Goal: Feedback & Contribution: Leave review/rating

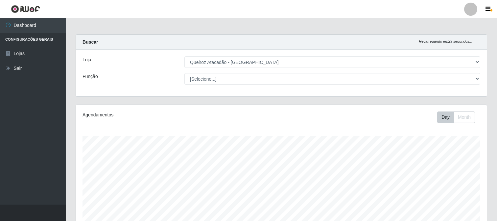
select select "464"
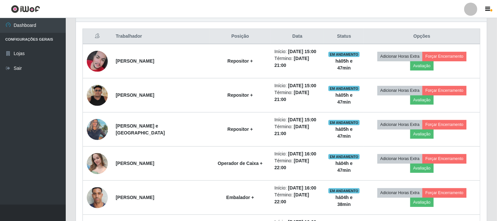
scroll to position [136, 411]
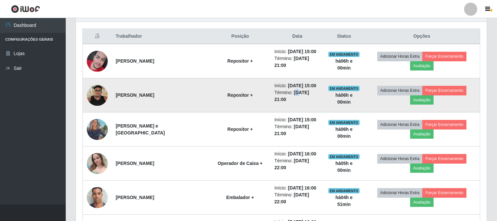
drag, startPoint x: 413, startPoint y: 150, endPoint x: 278, endPoint y: 88, distance: 148.4
click at [278, 90] on time "[DATE] 21:00" at bounding box center [291, 96] width 35 height 12
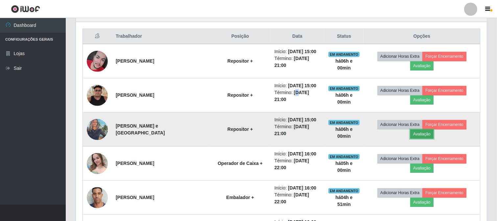
click at [433, 130] on button "Avaliação" at bounding box center [421, 134] width 23 height 9
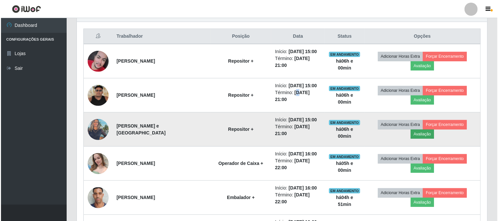
scroll to position [136, 406]
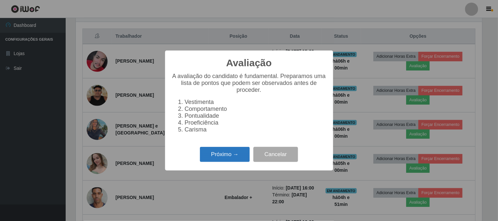
click at [221, 156] on button "Próximo →" at bounding box center [225, 154] width 50 height 15
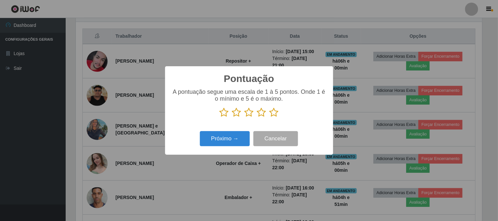
click at [278, 113] on icon at bounding box center [274, 113] width 9 height 10
click at [270, 118] on input "radio" at bounding box center [270, 118] width 0 height 0
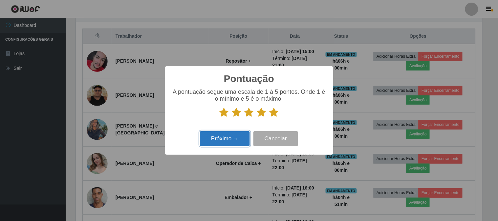
click at [225, 145] on button "Próximo →" at bounding box center [225, 138] width 50 height 15
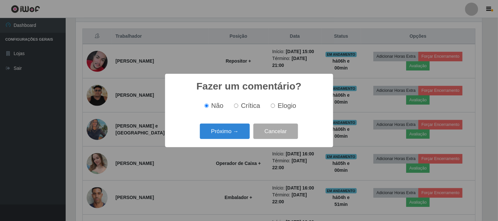
click at [271, 108] on input "Elogio" at bounding box center [273, 106] width 4 height 4
radio input "true"
click at [237, 127] on button "Próximo →" at bounding box center [225, 131] width 50 height 15
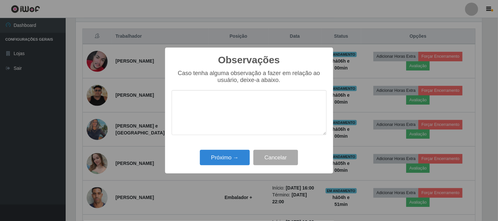
click at [245, 105] on textarea at bounding box center [249, 112] width 155 height 45
type textarea "pontual"
click at [233, 160] on button "Próximo →" at bounding box center [225, 157] width 50 height 15
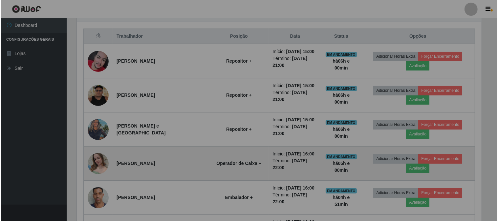
scroll to position [136, 411]
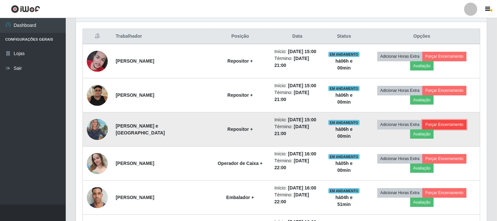
click at [430, 120] on button "Forçar Encerramento" at bounding box center [444, 124] width 44 height 9
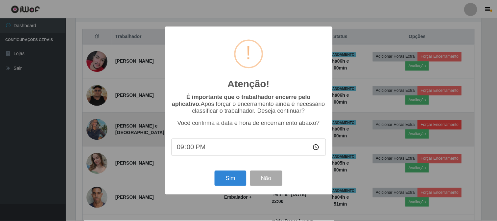
scroll to position [136, 406]
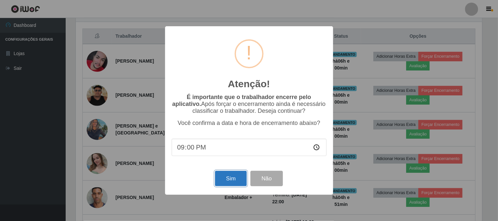
click at [231, 185] on button "Sim" at bounding box center [231, 178] width 32 height 15
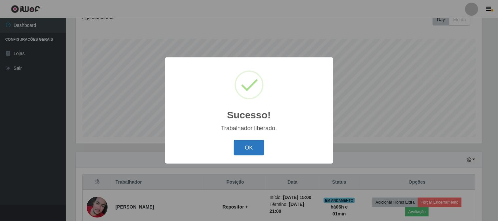
click at [239, 142] on button "OK" at bounding box center [249, 147] width 31 height 15
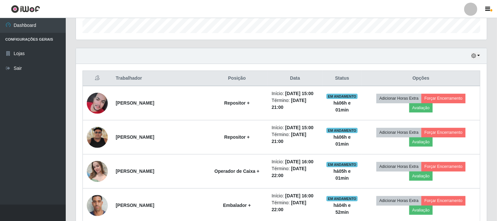
scroll to position [207, 0]
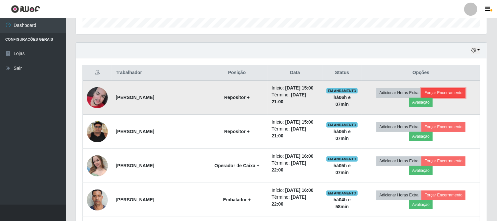
click at [434, 98] on button "Forçar Encerramento" at bounding box center [443, 92] width 44 height 9
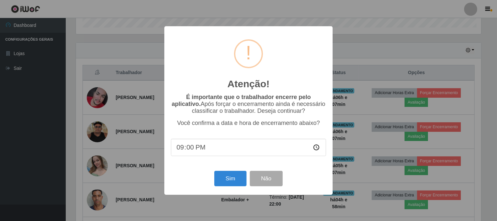
scroll to position [136, 406]
click at [228, 178] on button "Sim" at bounding box center [231, 178] width 32 height 15
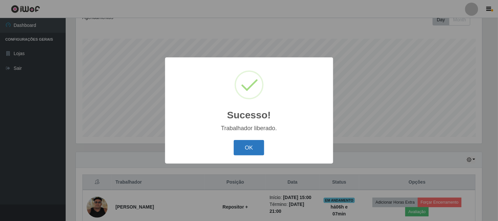
click at [237, 143] on button "OK" at bounding box center [249, 147] width 31 height 15
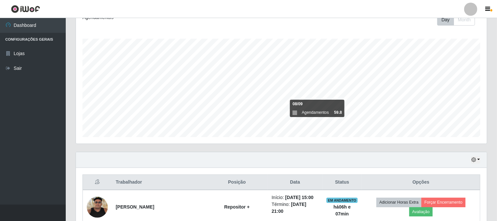
scroll to position [207, 0]
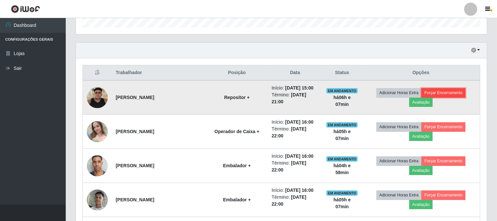
click at [431, 93] on button "Forçar Encerramento" at bounding box center [443, 92] width 44 height 9
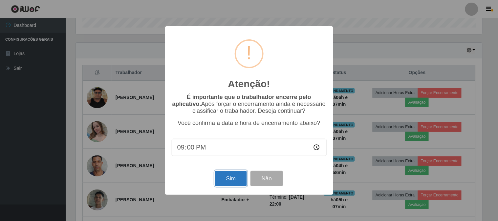
click at [232, 183] on button "Sim" at bounding box center [231, 178] width 32 height 15
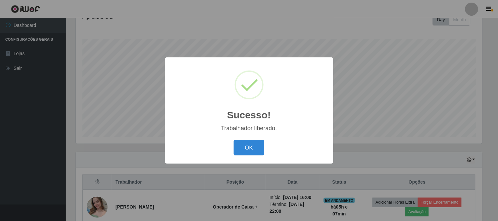
drag, startPoint x: 263, startPoint y: 129, endPoint x: 258, endPoint y: 138, distance: 10.5
click at [261, 133] on div "Sucesso! × Trabalhador liberado. OK Cancel" at bounding box center [249, 110] width 168 height 106
click at [258, 143] on button "OK" at bounding box center [249, 147] width 31 height 15
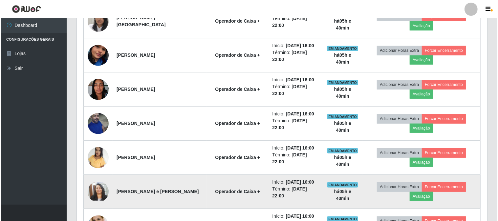
scroll to position [419, 0]
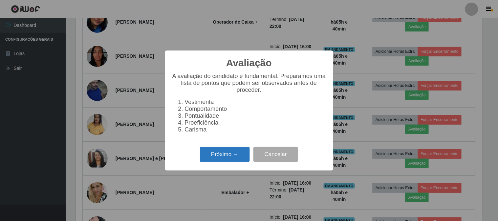
click at [219, 156] on button "Próximo →" at bounding box center [225, 154] width 50 height 15
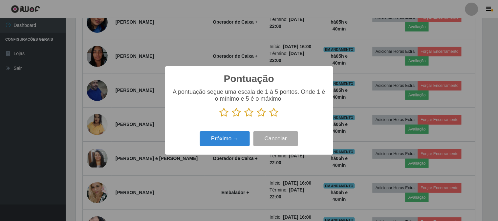
scroll to position [328327, 328056]
click at [273, 114] on icon at bounding box center [274, 113] width 9 height 10
click at [270, 118] on input "radio" at bounding box center [270, 118] width 0 height 0
click at [220, 149] on div "Pontuação × A pontuação segue uma escala de 1 à 5 pontos. Onde 1 é o mínimo e 5…" at bounding box center [249, 110] width 168 height 88
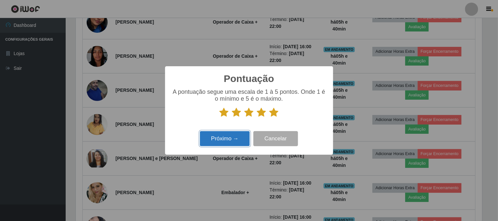
click at [240, 137] on button "Próximo →" at bounding box center [225, 138] width 50 height 15
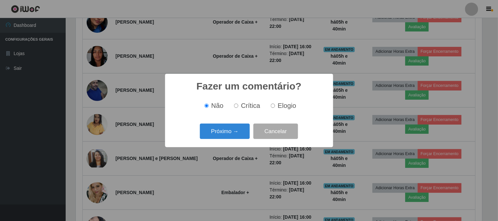
click at [279, 107] on span "Elogio" at bounding box center [287, 105] width 18 height 7
click at [275, 107] on input "Elogio" at bounding box center [273, 106] width 4 height 4
radio input "true"
click at [225, 137] on button "Próximo →" at bounding box center [225, 131] width 50 height 15
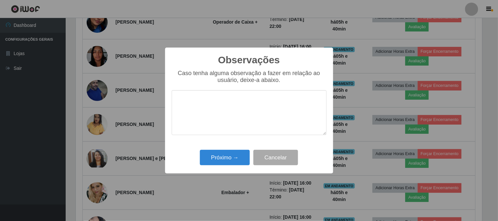
click at [248, 109] on textarea at bounding box center [249, 112] width 155 height 45
type textarea "pontual"
click at [224, 160] on button "Próximo →" at bounding box center [225, 157] width 50 height 15
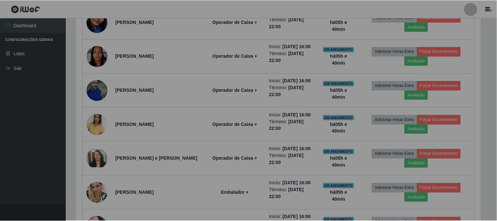
scroll to position [136, 411]
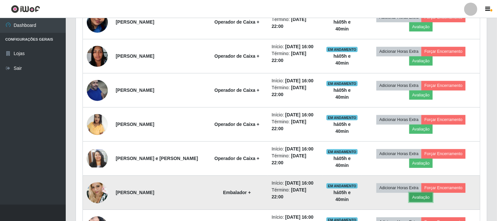
click at [432, 193] on button "Avaliação" at bounding box center [420, 197] width 23 height 9
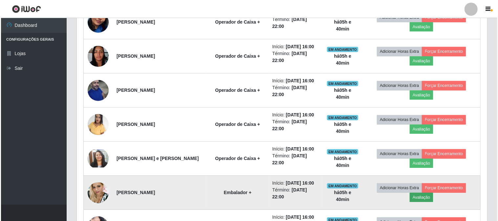
scroll to position [136, 406]
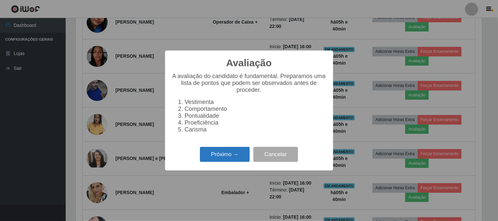
click at [206, 155] on button "Próximo →" at bounding box center [225, 154] width 50 height 15
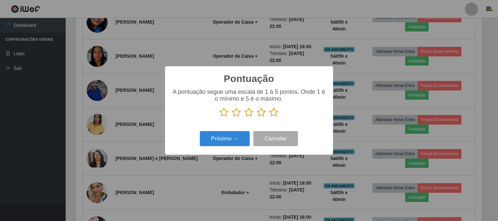
click at [271, 110] on icon at bounding box center [274, 113] width 9 height 10
click at [270, 118] on input "radio" at bounding box center [270, 118] width 0 height 0
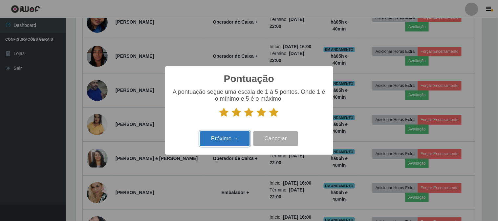
click at [222, 137] on button "Próximo →" at bounding box center [225, 138] width 50 height 15
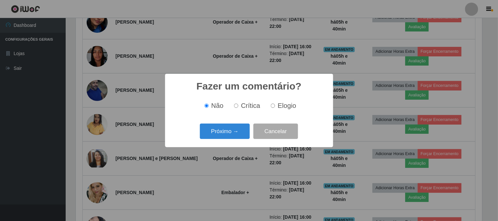
click at [275, 104] on label "Elogio" at bounding box center [282, 106] width 28 height 8
click at [275, 104] on input "Elogio" at bounding box center [273, 106] width 4 height 4
radio input "true"
click at [229, 133] on button "Próximo →" at bounding box center [225, 131] width 50 height 15
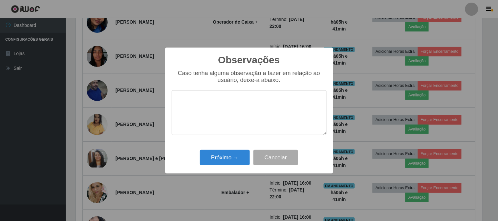
click at [240, 116] on textarea at bounding box center [249, 112] width 155 height 45
type textarea "o"
type textarea "pontual"
click at [227, 162] on button "Próximo →" at bounding box center [225, 157] width 50 height 15
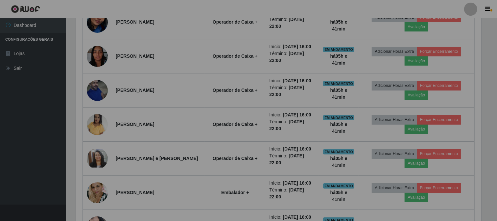
scroll to position [136, 411]
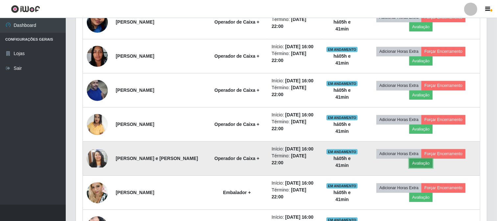
click at [432, 159] on button "Avaliação" at bounding box center [420, 163] width 23 height 9
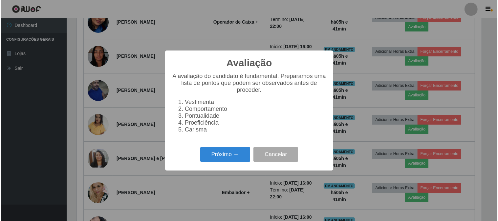
scroll to position [136, 406]
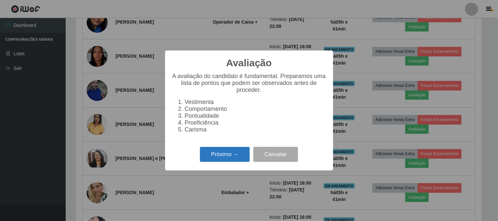
click at [206, 158] on button "Próximo →" at bounding box center [225, 154] width 50 height 15
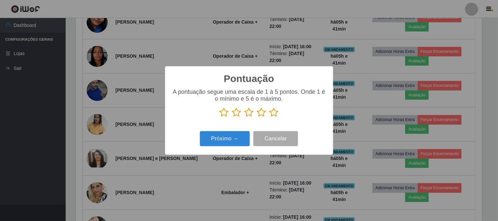
click at [273, 113] on icon at bounding box center [274, 113] width 9 height 10
click at [270, 118] on input "radio" at bounding box center [270, 118] width 0 height 0
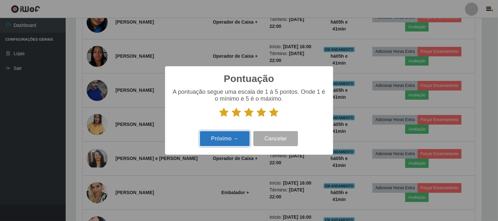
click at [219, 147] on button "Próximo →" at bounding box center [225, 138] width 50 height 15
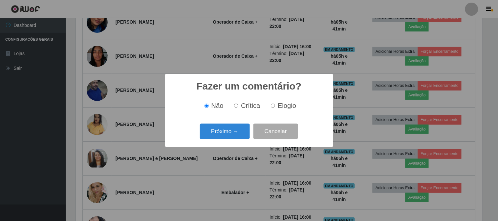
drag, startPoint x: 271, startPoint y: 104, endPoint x: 245, endPoint y: 126, distance: 34.1
click at [271, 105] on input "Elogio" at bounding box center [273, 106] width 4 height 4
radio input "true"
click at [216, 135] on button "Próximo →" at bounding box center [225, 131] width 50 height 15
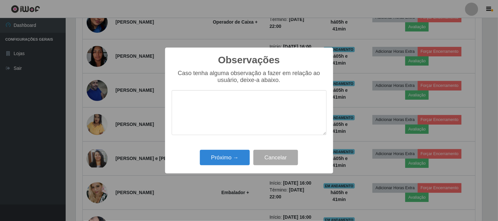
click at [214, 115] on textarea at bounding box center [249, 112] width 155 height 45
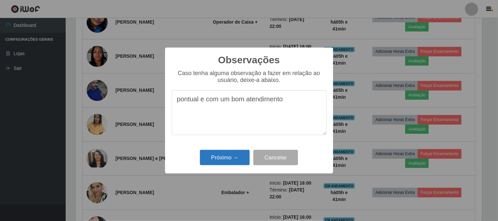
type textarea "pontual e com um bom atendimento"
click at [226, 160] on button "Próximo →" at bounding box center [225, 157] width 50 height 15
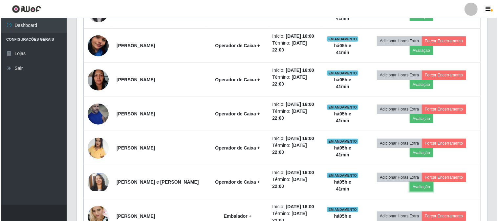
scroll to position [383, 0]
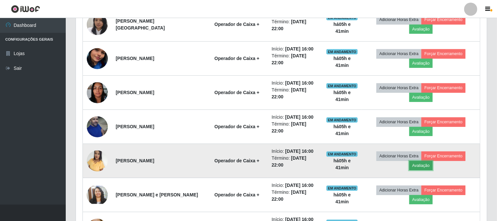
click at [432, 161] on button "Avaliação" at bounding box center [420, 165] width 23 height 9
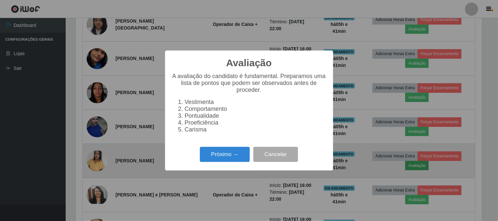
scroll to position [136, 406]
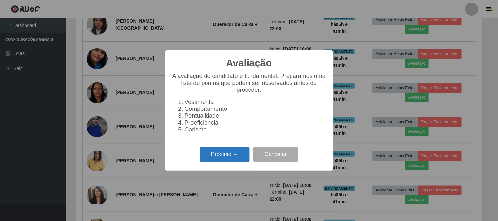
click at [219, 153] on button "Próximo →" at bounding box center [225, 154] width 50 height 15
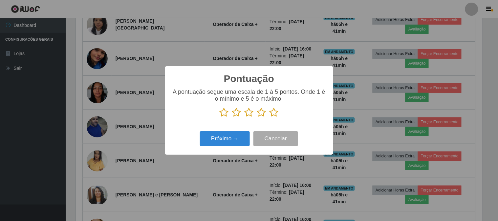
click at [277, 115] on icon at bounding box center [274, 113] width 9 height 10
click at [270, 118] on input "radio" at bounding box center [270, 118] width 0 height 0
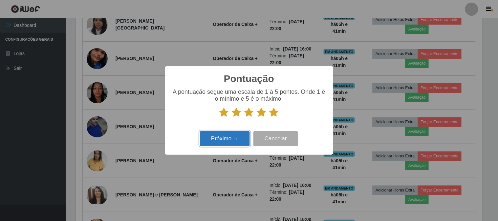
click at [231, 146] on button "Próximo →" at bounding box center [225, 138] width 50 height 15
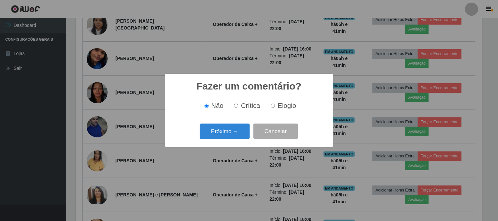
click at [273, 109] on label "Elogio" at bounding box center [282, 106] width 28 height 8
click at [273, 108] on input "Elogio" at bounding box center [273, 106] width 4 height 4
radio input "true"
click at [243, 119] on div "Fazer um comentário? × Não Crítica Elogio Próximo → Cancelar" at bounding box center [249, 111] width 168 height 74
click at [237, 126] on button "Próximo →" at bounding box center [225, 131] width 50 height 15
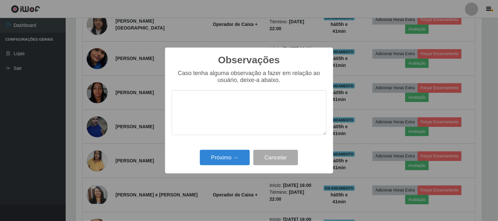
click at [247, 100] on textarea at bounding box center [249, 112] width 155 height 45
type textarea "pontual e agil"
click at [230, 160] on button "Próximo →" at bounding box center [225, 157] width 50 height 15
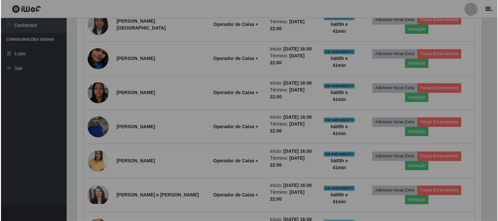
scroll to position [136, 411]
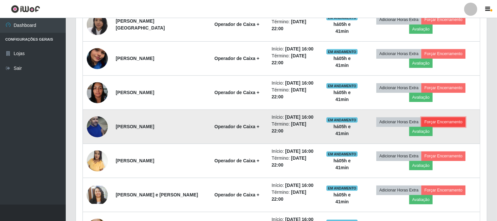
click at [447, 118] on button "Forçar Encerramento" at bounding box center [443, 122] width 44 height 9
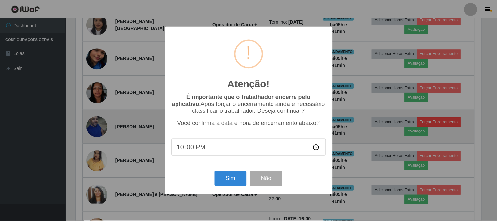
scroll to position [136, 406]
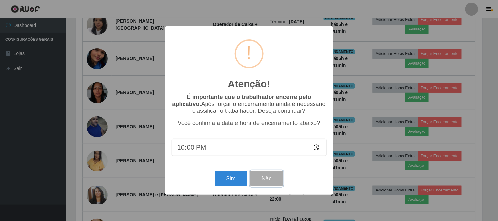
drag, startPoint x: 261, startPoint y: 182, endPoint x: 265, endPoint y: 166, distance: 16.3
click at [261, 176] on button "Não" at bounding box center [267, 178] width 33 height 15
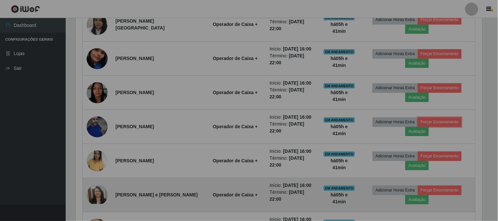
scroll to position [136, 411]
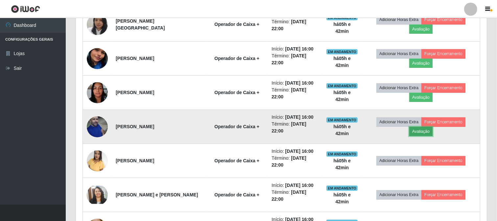
click at [432, 127] on button "Avaliação" at bounding box center [420, 131] width 23 height 9
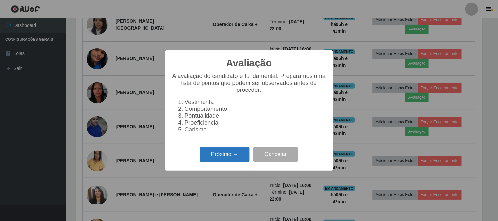
click at [216, 155] on button "Próximo →" at bounding box center [225, 154] width 50 height 15
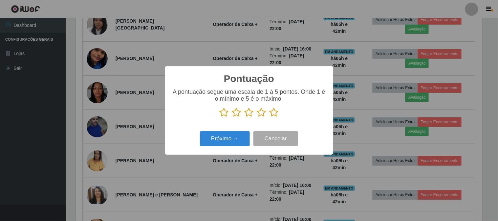
click at [274, 112] on icon at bounding box center [274, 113] width 9 height 10
click at [270, 118] on input "radio" at bounding box center [270, 118] width 0 height 0
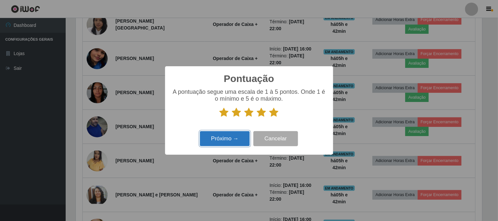
click at [226, 133] on button "Próximo →" at bounding box center [225, 138] width 50 height 15
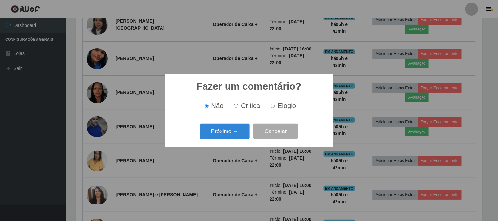
click at [271, 108] on input "Elogio" at bounding box center [273, 106] width 4 height 4
radio input "true"
click at [217, 136] on button "Próximo →" at bounding box center [225, 131] width 50 height 15
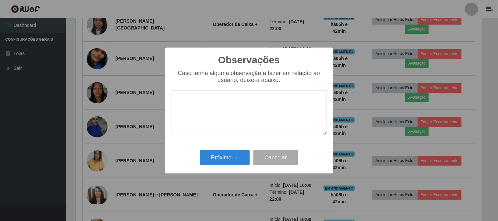
click at [237, 117] on textarea at bounding box center [249, 112] width 155 height 45
type textarea "pontual"
click at [226, 158] on button "Próximo →" at bounding box center [225, 157] width 50 height 15
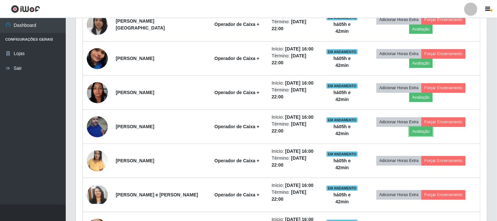
scroll to position [136, 411]
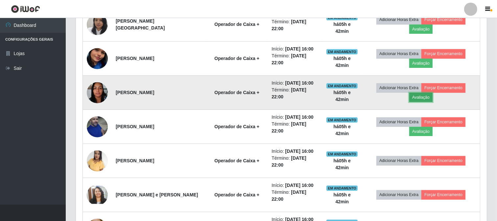
click at [432, 93] on button "Avaliação" at bounding box center [420, 97] width 23 height 9
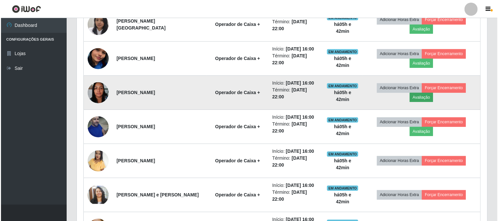
scroll to position [136, 406]
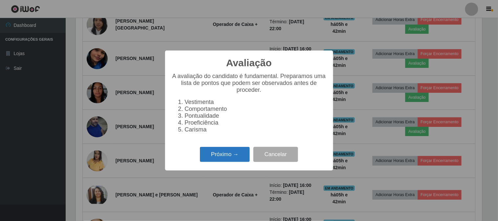
click at [231, 153] on button "Próximo →" at bounding box center [225, 154] width 50 height 15
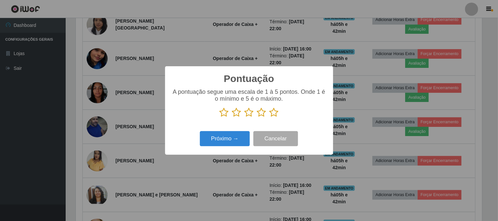
click at [269, 113] on p at bounding box center [249, 113] width 155 height 10
click at [273, 115] on icon at bounding box center [274, 113] width 9 height 10
click at [270, 118] on input "radio" at bounding box center [270, 118] width 0 height 0
drag, startPoint x: 219, startPoint y: 149, endPoint x: 224, endPoint y: 139, distance: 10.6
click at [223, 143] on div "Próximo → Cancelar" at bounding box center [249, 138] width 155 height 19
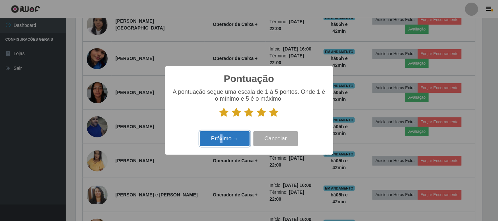
click at [224, 139] on button "Próximo →" at bounding box center [225, 138] width 50 height 15
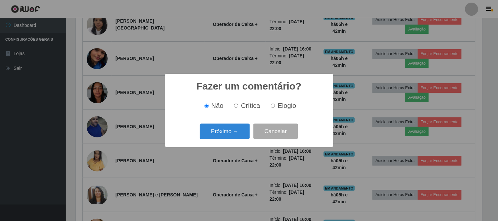
click at [269, 112] on div "Não Crítica Elogio" at bounding box center [249, 105] width 155 height 19
click at [278, 107] on span "Elogio" at bounding box center [287, 105] width 18 height 7
click at [275, 107] on input "Elogio" at bounding box center [273, 106] width 4 height 4
radio input "true"
click at [245, 133] on button "Próximo →" at bounding box center [225, 131] width 50 height 15
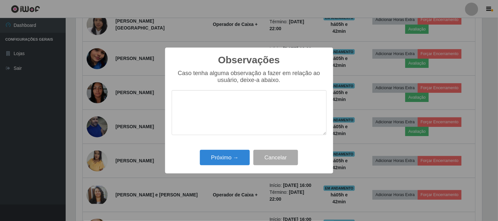
click at [245, 119] on textarea at bounding box center [249, 112] width 155 height 45
type textarea "pontual"
click at [213, 157] on button "Próximo →" at bounding box center [225, 157] width 50 height 15
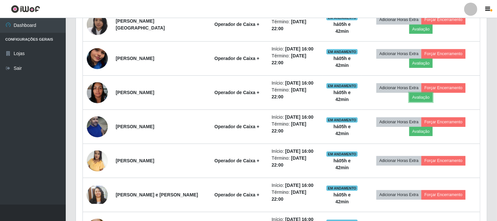
scroll to position [347, 0]
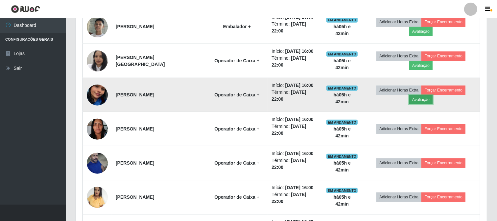
click at [432, 95] on button "Avaliação" at bounding box center [420, 99] width 23 height 9
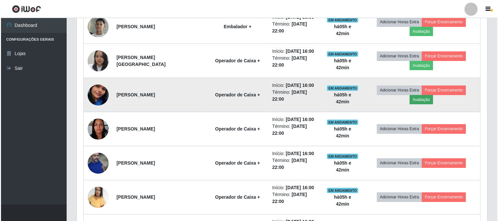
scroll to position [0, 0]
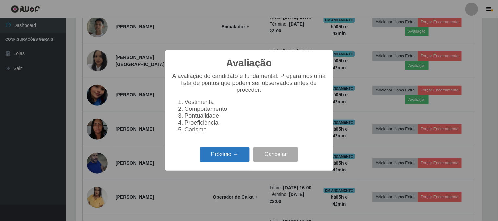
click at [227, 156] on button "Próximo →" at bounding box center [225, 154] width 50 height 15
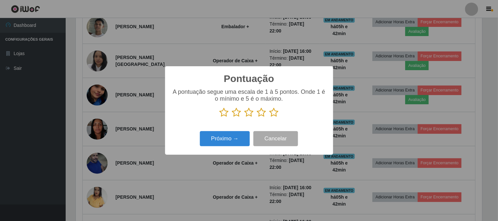
click at [274, 112] on icon at bounding box center [274, 113] width 9 height 10
click at [270, 118] on input "radio" at bounding box center [270, 118] width 0 height 0
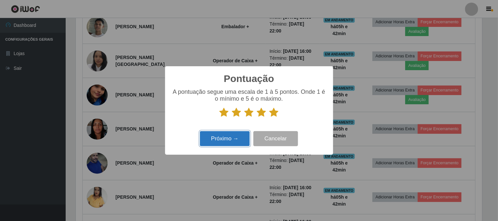
click at [231, 140] on button "Próximo →" at bounding box center [225, 138] width 50 height 15
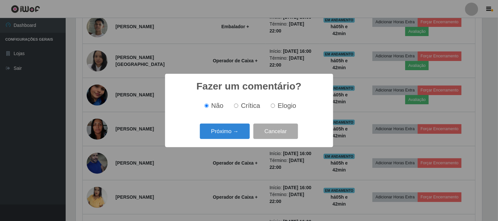
click at [274, 109] on label "Elogio" at bounding box center [282, 106] width 28 height 8
click at [274, 108] on input "Elogio" at bounding box center [273, 106] width 4 height 4
radio input "true"
click at [240, 131] on button "Próximo →" at bounding box center [225, 131] width 50 height 15
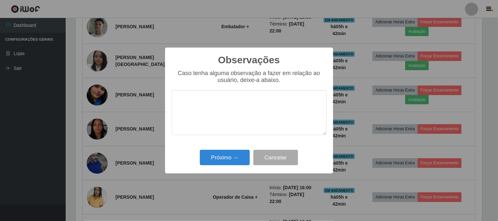
click at [270, 116] on textarea at bounding box center [249, 112] width 155 height 45
type textarea "pontual"
drag, startPoint x: 236, startPoint y: 157, endPoint x: 242, endPoint y: 147, distance: 11.5
click at [237, 155] on button "Próximo →" at bounding box center [225, 157] width 50 height 15
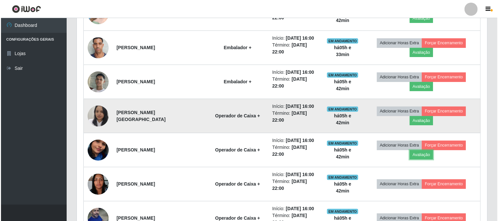
scroll to position [274, 0]
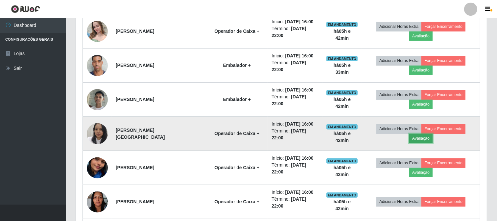
click at [432, 134] on button "Avaliação" at bounding box center [420, 138] width 23 height 9
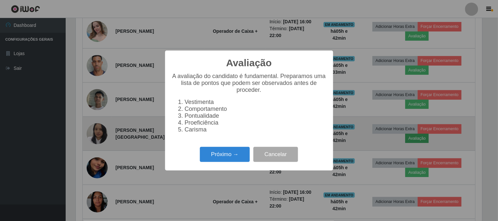
scroll to position [328327, 328056]
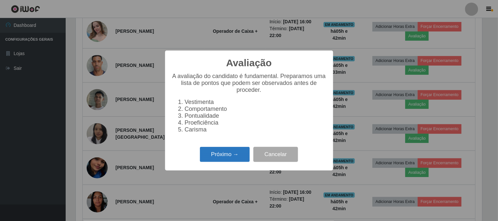
click at [232, 158] on button "Próximo →" at bounding box center [225, 154] width 50 height 15
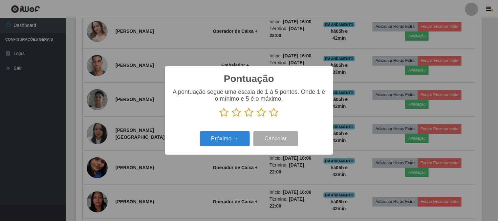
click at [273, 116] on icon at bounding box center [274, 113] width 9 height 10
click at [270, 118] on input "radio" at bounding box center [270, 118] width 0 height 0
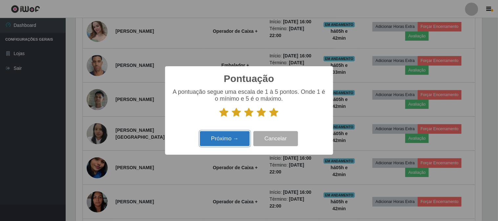
click at [239, 138] on button "Próximo →" at bounding box center [225, 138] width 50 height 15
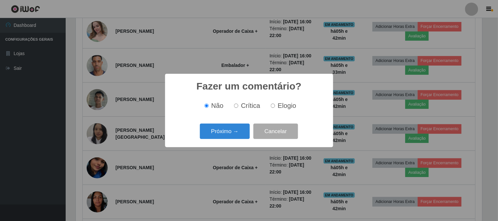
click at [258, 117] on div "Fazer um comentário? × Não Crítica Elogio Próximo → Cancelar" at bounding box center [249, 111] width 168 height 74
click at [280, 109] on span "Elogio" at bounding box center [287, 105] width 18 height 7
click at [275, 108] on input "Elogio" at bounding box center [273, 106] width 4 height 4
radio input "true"
click at [231, 133] on button "Próximo →" at bounding box center [225, 131] width 50 height 15
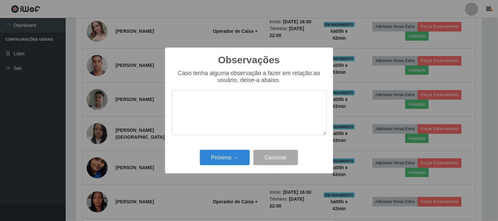
click at [249, 108] on textarea at bounding box center [249, 112] width 155 height 45
type textarea "pontual"
click at [239, 157] on button "Próximo →" at bounding box center [225, 157] width 50 height 15
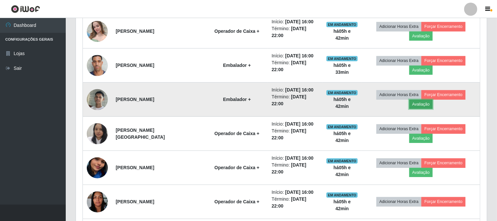
click at [432, 100] on button "Avaliação" at bounding box center [420, 104] width 23 height 9
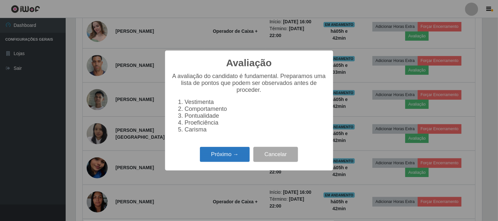
click at [224, 161] on button "Próximo →" at bounding box center [225, 154] width 50 height 15
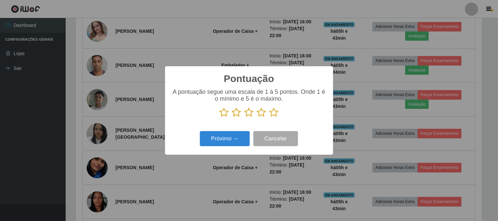
click at [275, 113] on icon at bounding box center [274, 113] width 9 height 10
click at [270, 118] on input "radio" at bounding box center [270, 118] width 0 height 0
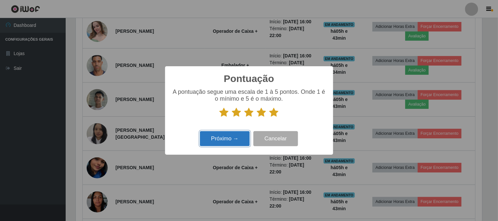
click at [211, 133] on button "Próximo →" at bounding box center [225, 138] width 50 height 15
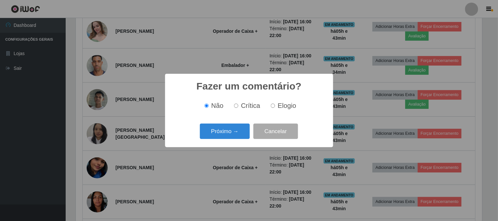
click at [271, 106] on input "Elogio" at bounding box center [273, 106] width 4 height 4
radio input "true"
click at [229, 130] on button "Próximo →" at bounding box center [225, 131] width 50 height 15
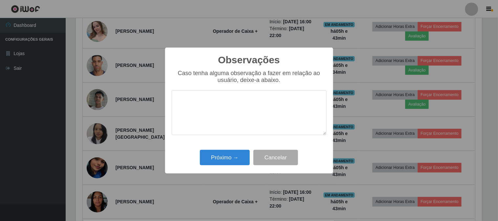
click at [233, 116] on textarea at bounding box center [249, 112] width 155 height 45
type textarea "pontual"
click at [240, 161] on button "Próximo →" at bounding box center [225, 157] width 50 height 15
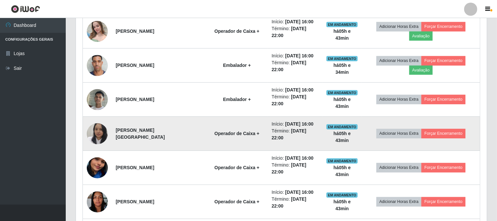
scroll to position [201, 0]
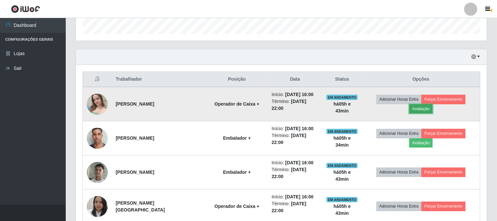
click at [432, 104] on button "Avaliação" at bounding box center [420, 108] width 23 height 9
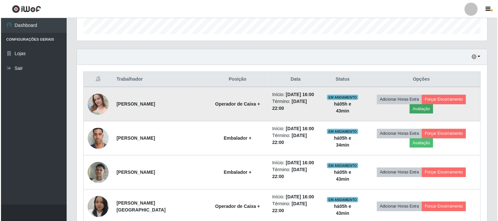
scroll to position [136, 406]
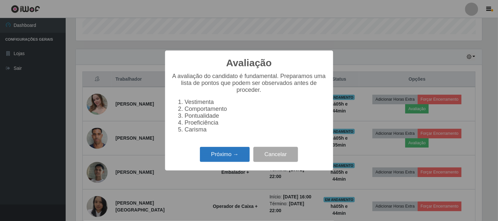
click at [227, 160] on button "Próximo →" at bounding box center [225, 154] width 50 height 15
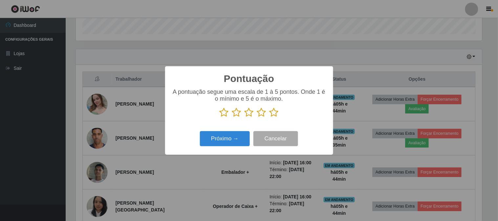
scroll to position [328327, 328056]
click at [273, 115] on icon at bounding box center [274, 113] width 9 height 10
click at [270, 118] on input "radio" at bounding box center [270, 118] width 0 height 0
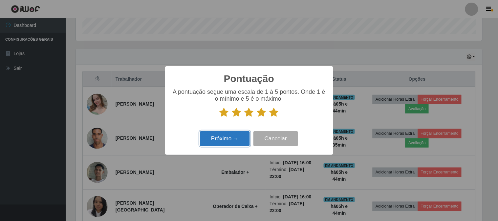
click at [229, 139] on button "Próximo →" at bounding box center [225, 138] width 50 height 15
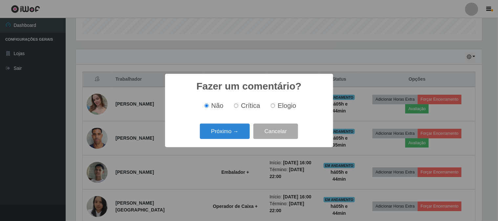
click at [277, 104] on label "Elogio" at bounding box center [282, 106] width 28 height 8
click at [275, 104] on input "Elogio" at bounding box center [273, 106] width 4 height 4
radio input "true"
click at [237, 134] on button "Próximo →" at bounding box center [225, 131] width 50 height 15
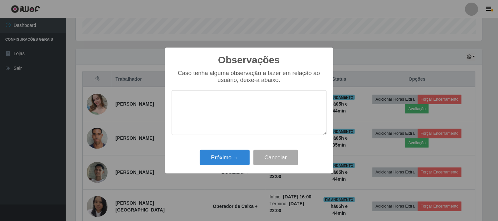
click at [239, 118] on textarea at bounding box center [249, 112] width 155 height 45
type textarea "pontual"
click at [220, 158] on button "Próximo →" at bounding box center [225, 157] width 50 height 15
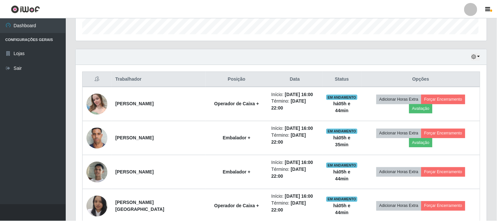
scroll to position [136, 411]
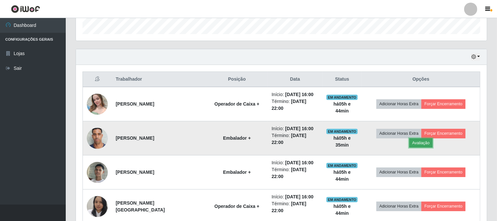
click at [432, 139] on button "Avaliação" at bounding box center [420, 143] width 23 height 9
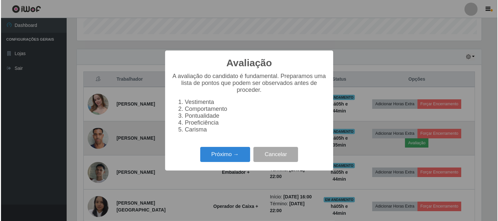
scroll to position [136, 406]
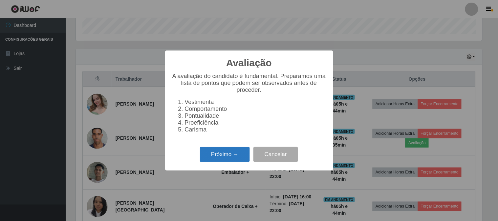
click at [235, 159] on button "Próximo →" at bounding box center [225, 154] width 50 height 15
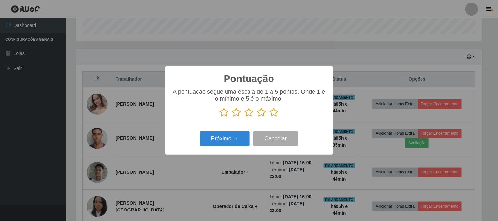
click at [276, 116] on icon at bounding box center [274, 113] width 9 height 10
click at [270, 118] on input "radio" at bounding box center [270, 118] width 0 height 0
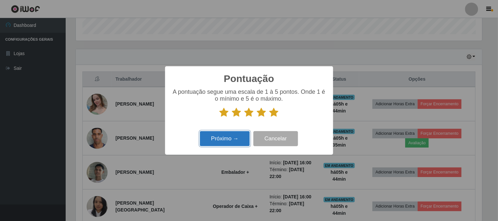
click at [240, 143] on button "Próximo →" at bounding box center [225, 138] width 50 height 15
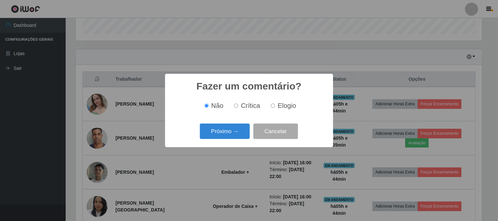
click at [235, 107] on input "Crítica" at bounding box center [236, 106] width 4 height 4
radio input "true"
click at [275, 107] on label "Elogio" at bounding box center [282, 106] width 28 height 8
click at [275, 107] on input "Elogio" at bounding box center [273, 106] width 4 height 4
radio input "true"
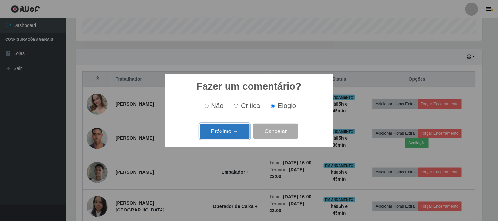
click at [219, 133] on button "Próximo →" at bounding box center [225, 131] width 50 height 15
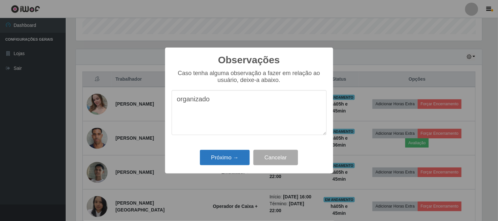
type textarea "organizado"
click at [238, 154] on button "Próximo →" at bounding box center [225, 157] width 50 height 15
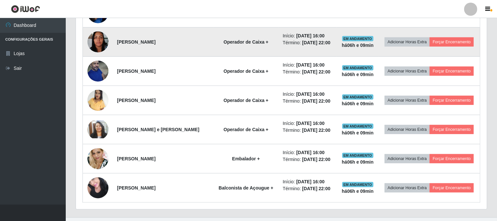
scroll to position [419, 0]
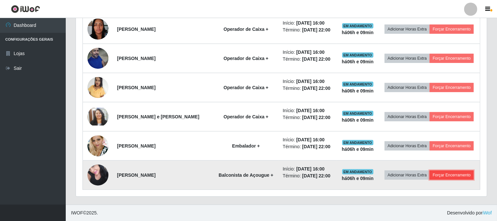
click at [465, 178] on button "Forçar Encerramento" at bounding box center [451, 175] width 44 height 9
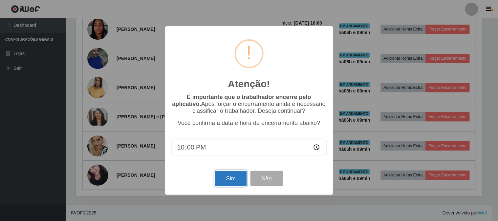
click at [229, 176] on button "Sim" at bounding box center [231, 178] width 32 height 15
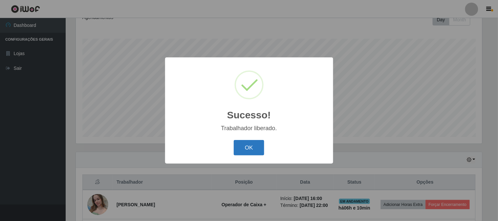
click at [245, 146] on button "OK" at bounding box center [249, 147] width 31 height 15
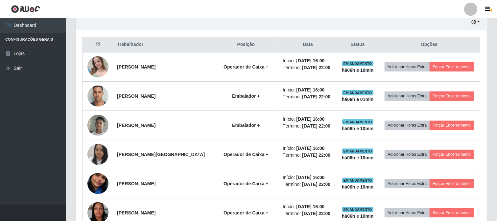
scroll to position [201, 0]
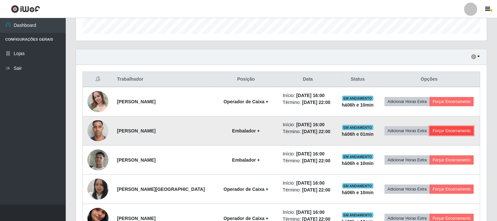
click at [453, 131] on button "Forçar Encerramento" at bounding box center [451, 130] width 44 height 9
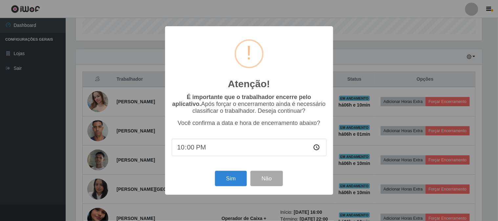
type input "22:09"
click at [238, 179] on button "Sim" at bounding box center [231, 178] width 32 height 15
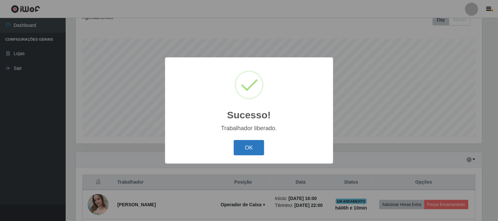
click at [256, 149] on button "OK" at bounding box center [249, 147] width 31 height 15
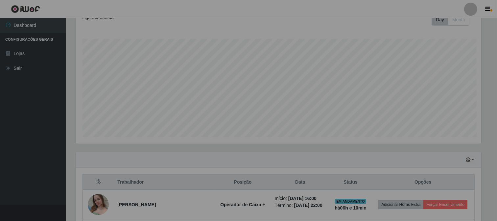
scroll to position [136, 411]
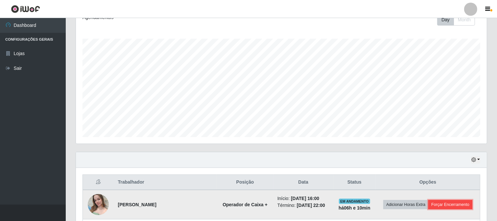
click at [456, 201] on button "Forçar Encerramento" at bounding box center [450, 204] width 44 height 9
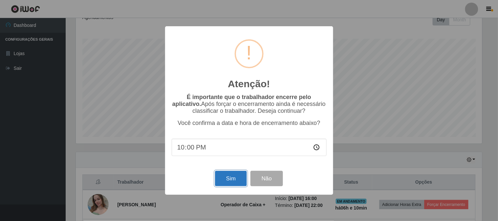
click at [229, 181] on button "Sim" at bounding box center [231, 178] width 32 height 15
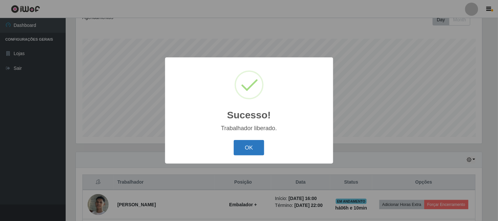
click at [262, 148] on button "OK" at bounding box center [249, 147] width 31 height 15
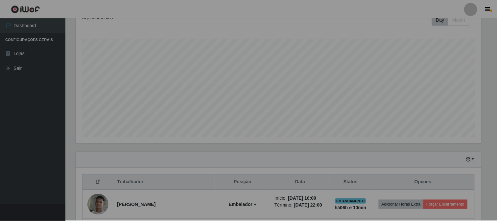
scroll to position [328327, 328053]
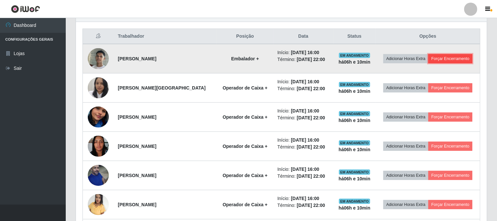
click at [442, 57] on button "Forçar Encerramento" at bounding box center [450, 58] width 44 height 9
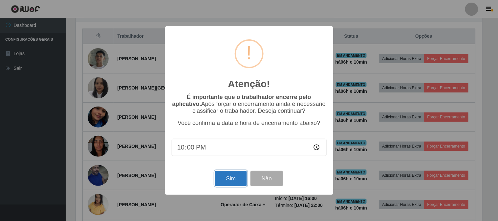
click at [239, 182] on button "Sim" at bounding box center [231, 178] width 32 height 15
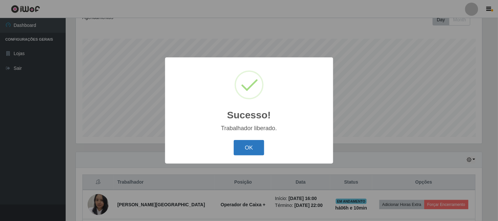
click at [258, 153] on button "OK" at bounding box center [249, 147] width 31 height 15
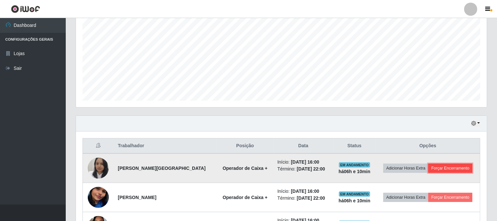
click at [454, 170] on button "Forçar Encerramento" at bounding box center [450, 168] width 44 height 9
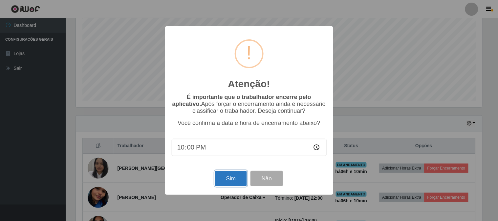
click at [240, 179] on button "Sim" at bounding box center [231, 178] width 32 height 15
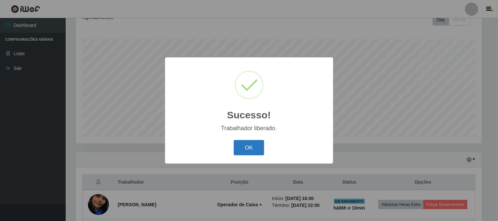
click at [254, 147] on button "OK" at bounding box center [249, 147] width 31 height 15
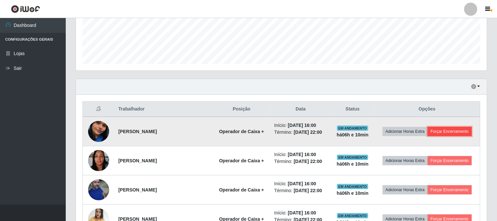
click at [445, 135] on button "Forçar Encerramento" at bounding box center [449, 131] width 44 height 9
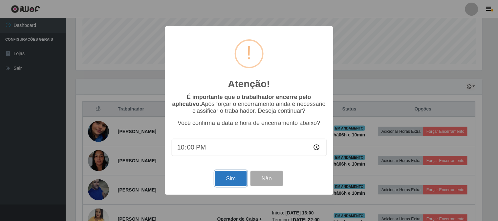
click at [225, 182] on button "Sim" at bounding box center [231, 178] width 32 height 15
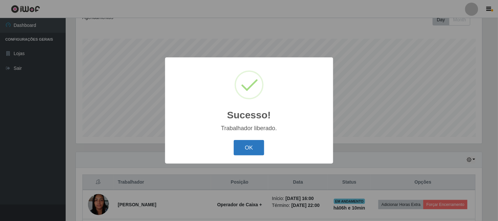
click at [242, 146] on button "OK" at bounding box center [249, 147] width 31 height 15
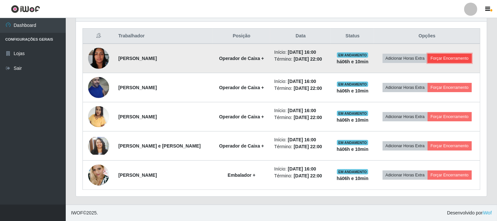
click at [451, 58] on button "Forçar Encerramento" at bounding box center [449, 58] width 44 height 9
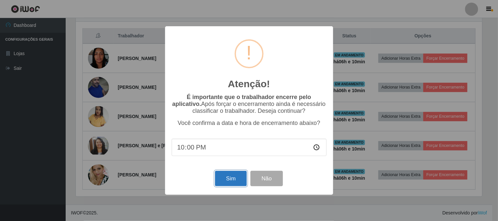
click at [228, 181] on button "Sim" at bounding box center [231, 178] width 32 height 15
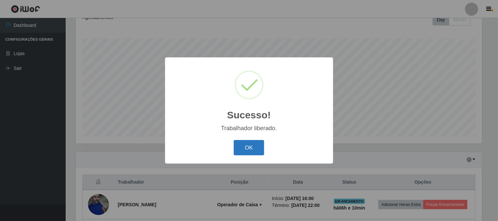
click at [260, 143] on button "OK" at bounding box center [249, 147] width 31 height 15
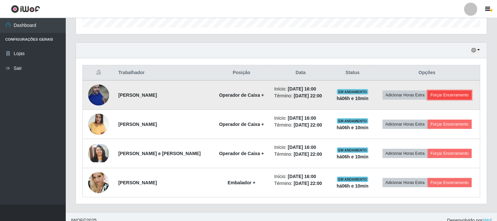
click at [444, 97] on button "Forçar Encerramento" at bounding box center [449, 95] width 44 height 9
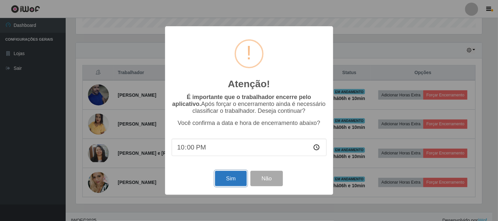
click at [230, 185] on button "Sim" at bounding box center [231, 178] width 32 height 15
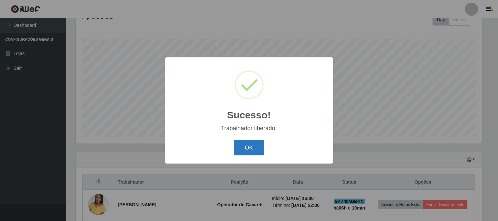
click at [252, 149] on button "OK" at bounding box center [249, 147] width 31 height 15
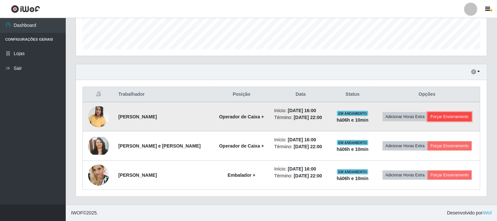
click at [451, 120] on button "Forçar Encerramento" at bounding box center [449, 116] width 44 height 9
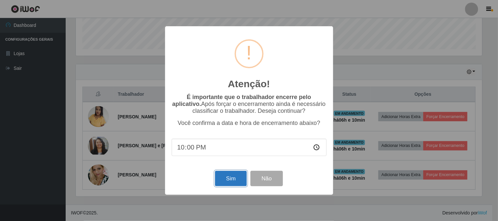
click at [223, 183] on button "Sim" at bounding box center [231, 178] width 32 height 15
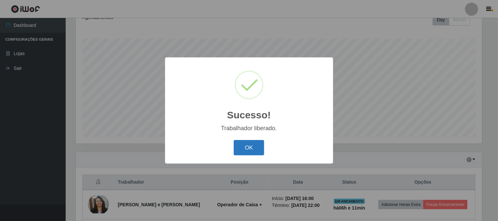
click at [249, 152] on button "OK" at bounding box center [249, 147] width 31 height 15
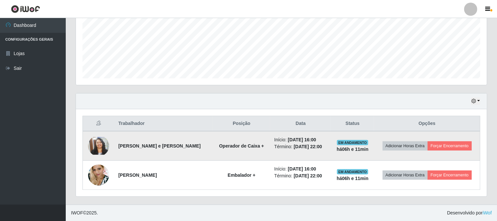
click at [454, 151] on td "Adicionar Horas Extra Forçar Encerramento" at bounding box center [427, 146] width 106 height 30
click at [454, 148] on button "Forçar Encerramento" at bounding box center [449, 146] width 44 height 9
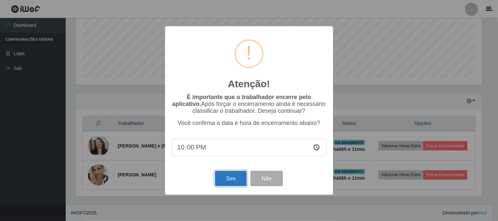
click at [227, 177] on button "Sim" at bounding box center [231, 178] width 32 height 15
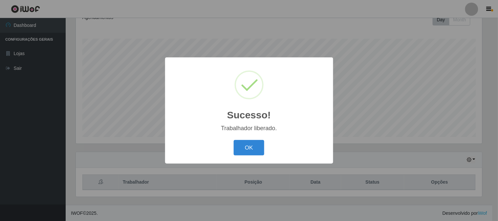
click at [454, 174] on div "Sucesso! × Trabalhador liberado. OK Cancel" at bounding box center [249, 110] width 498 height 221
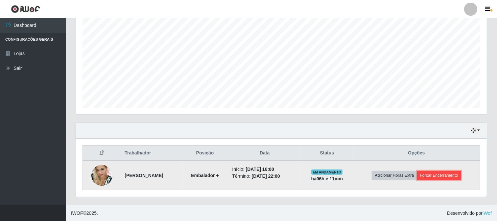
click at [455, 174] on button "Forçar Encerramento" at bounding box center [439, 175] width 44 height 9
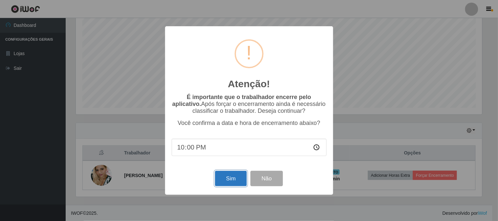
click at [231, 178] on button "Sim" at bounding box center [231, 178] width 32 height 15
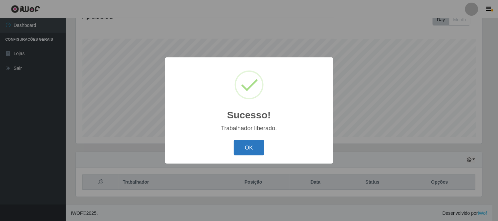
click at [250, 146] on button "OK" at bounding box center [249, 147] width 31 height 15
